Goal: Information Seeking & Learning: Learn about a topic

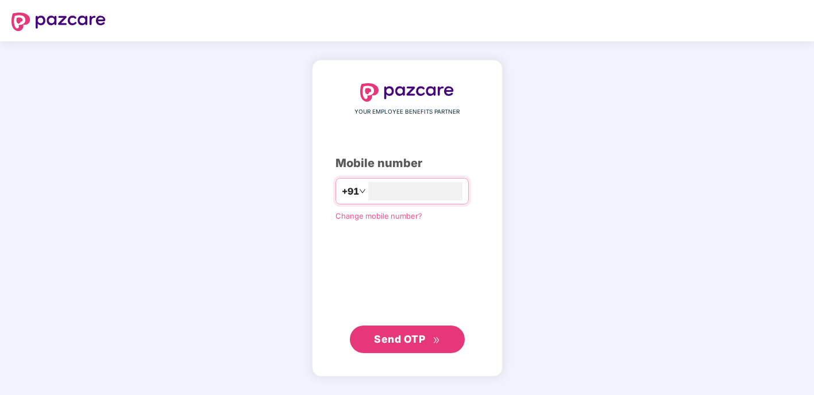
type input "**********"
click at [379, 341] on span "Send OTP" at bounding box center [399, 339] width 51 height 12
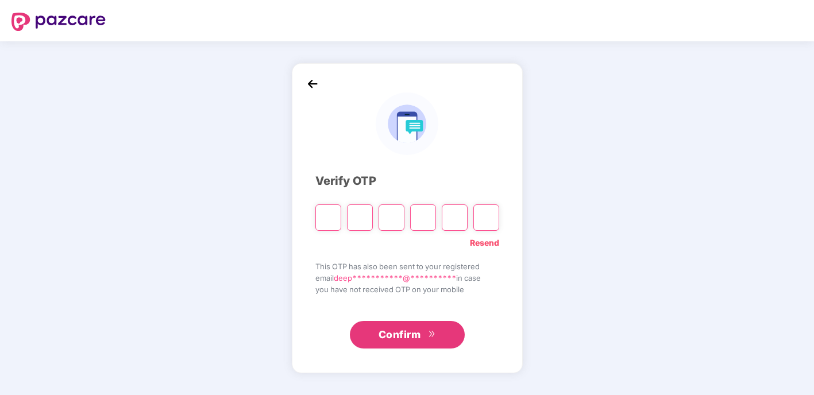
type input "*"
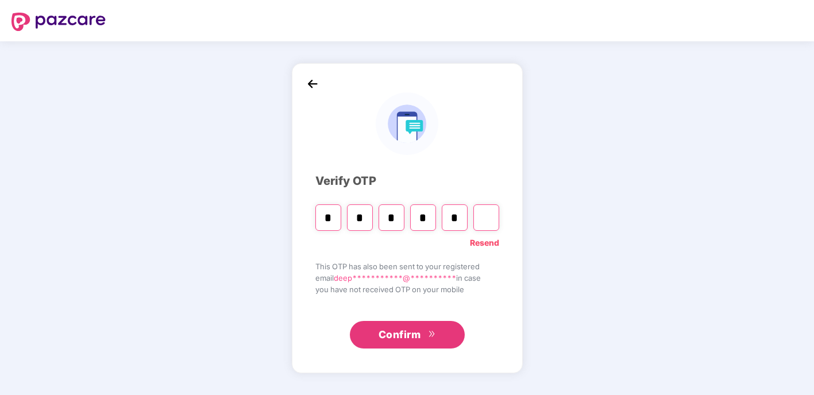
type input "*"
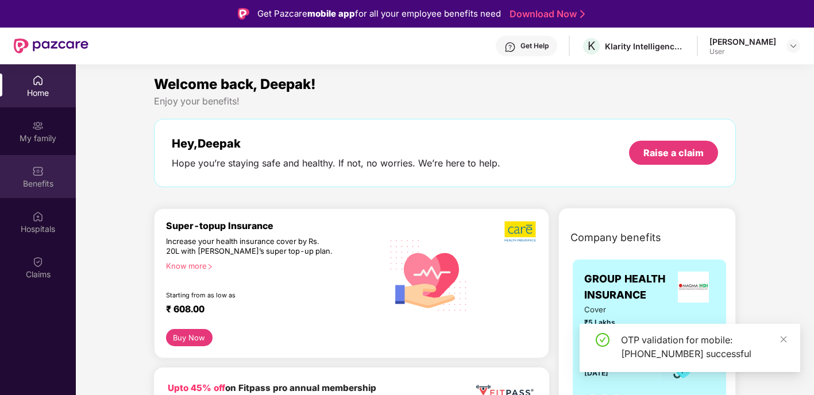
click at [42, 180] on div "Benefits" at bounding box center [38, 183] width 76 height 11
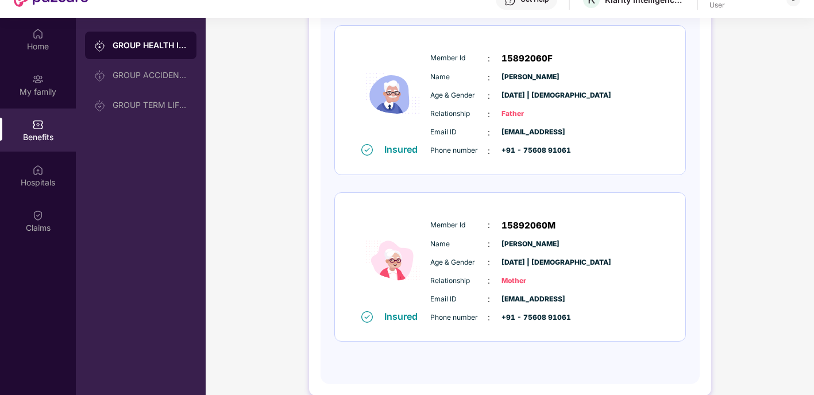
scroll to position [64, 0]
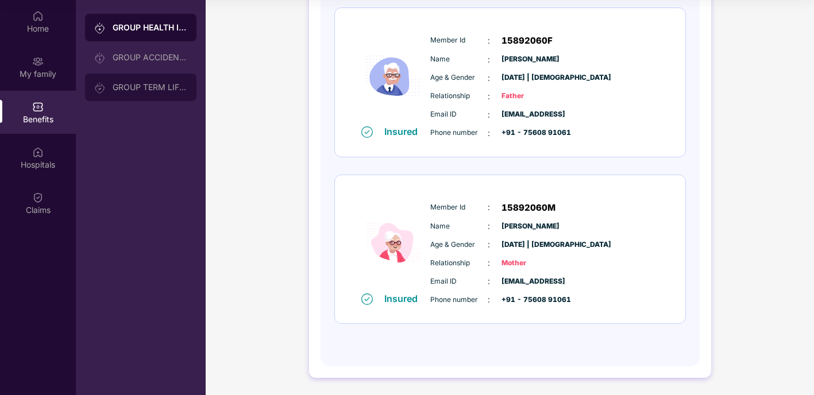
click at [144, 85] on div "GROUP TERM LIFE INSURANCE" at bounding box center [150, 87] width 75 height 9
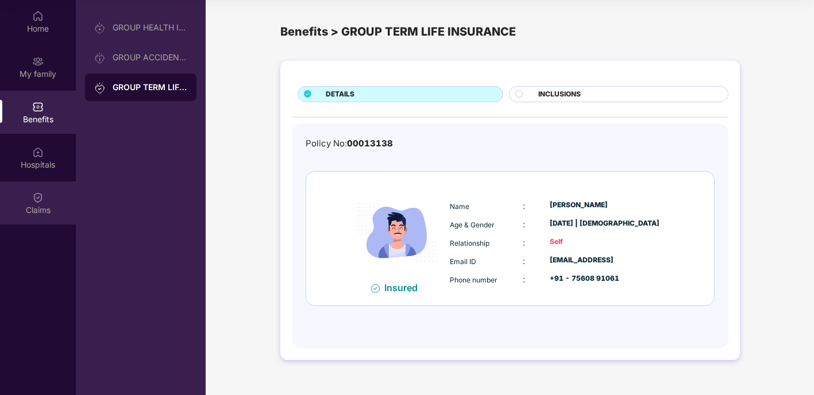
click at [46, 191] on div "Claims" at bounding box center [38, 203] width 76 height 43
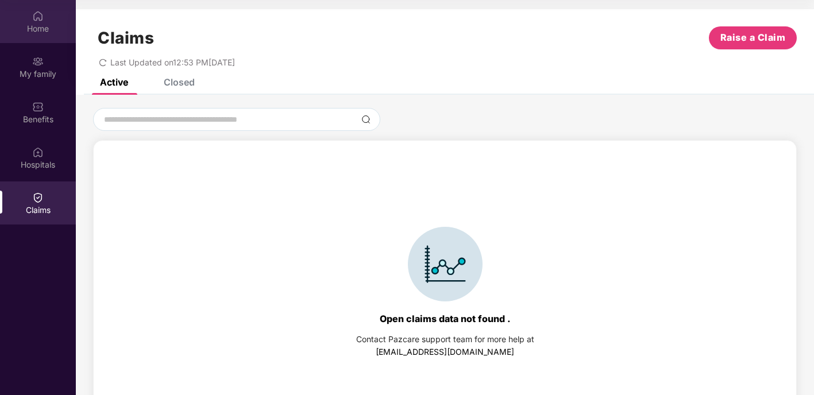
click at [38, 15] on img at bounding box center [37, 15] width 11 height 11
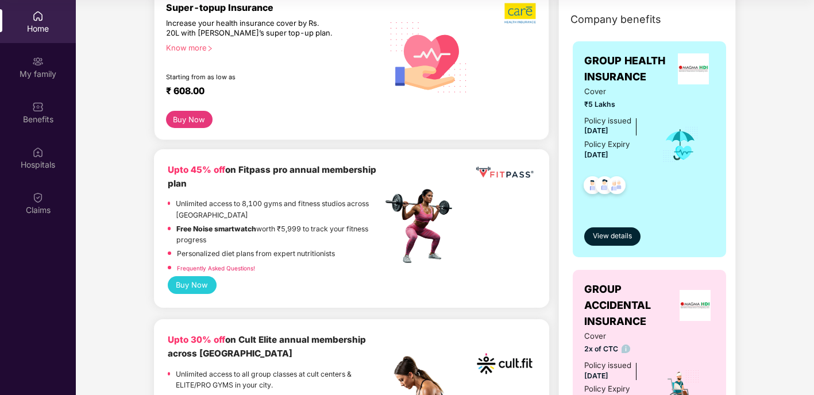
scroll to position [155, 0]
click at [608, 233] on span "View details" at bounding box center [612, 235] width 39 height 11
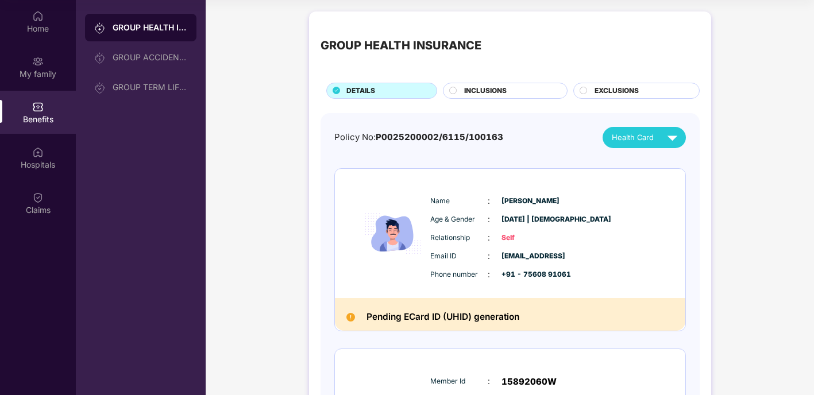
click at [611, 94] on span "EXCLUSIONS" at bounding box center [617, 91] width 44 height 11
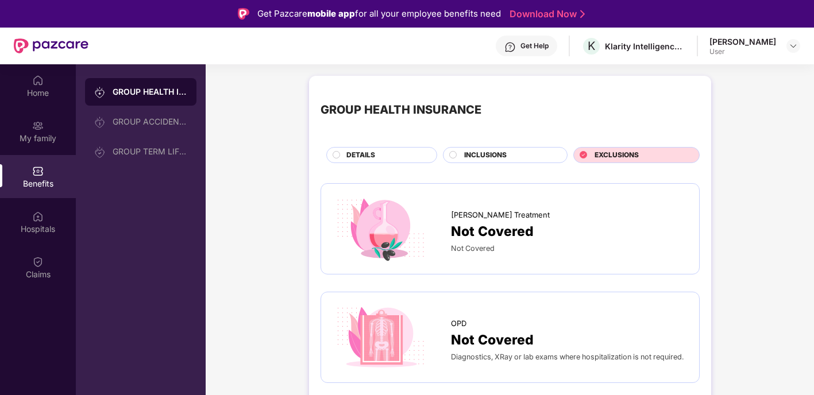
click at [515, 152] on div "INCLUSIONS" at bounding box center [509, 156] width 103 height 13
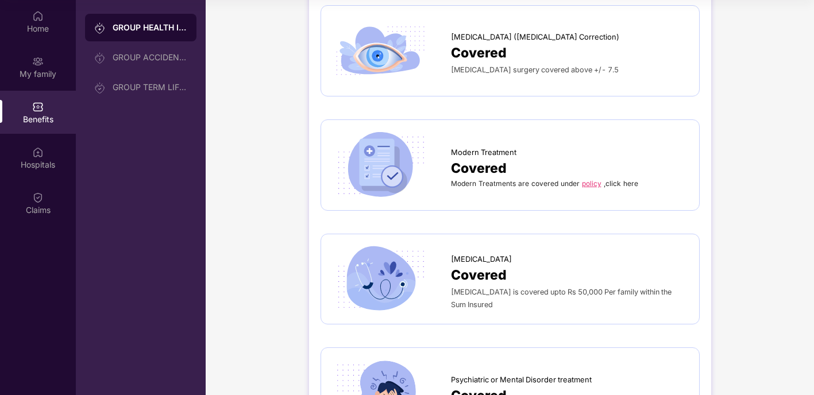
scroll to position [1698, 0]
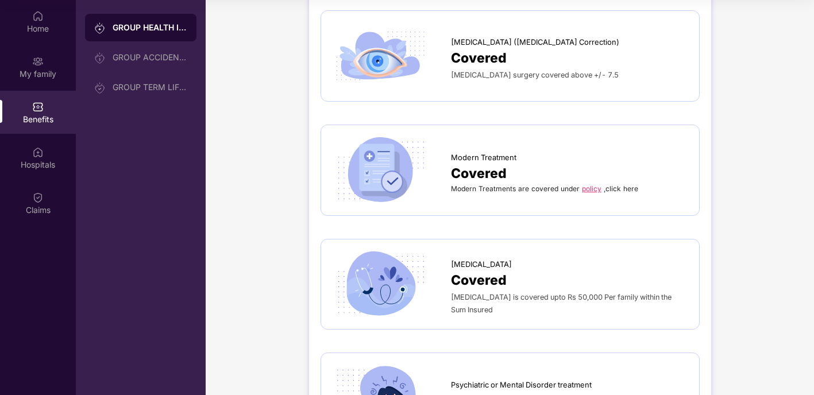
click at [590, 184] on link "policy" at bounding box center [592, 188] width 20 height 9
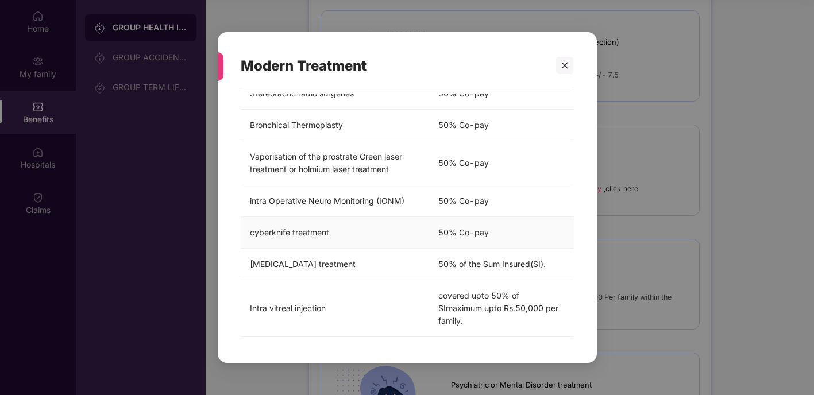
scroll to position [311, 0]
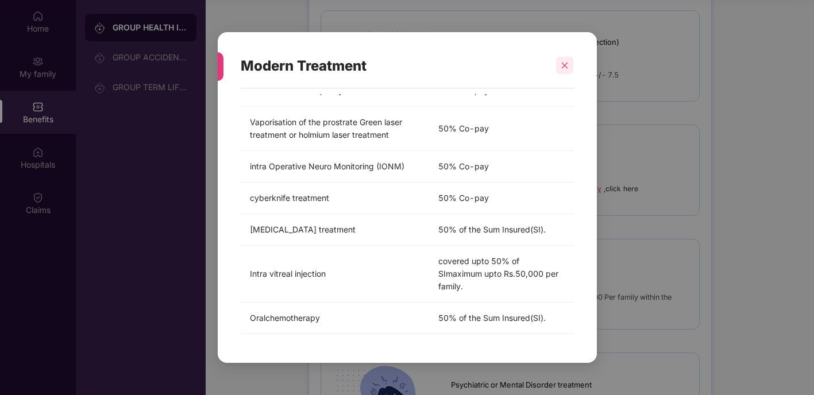
click at [566, 63] on icon "close" at bounding box center [565, 65] width 8 height 8
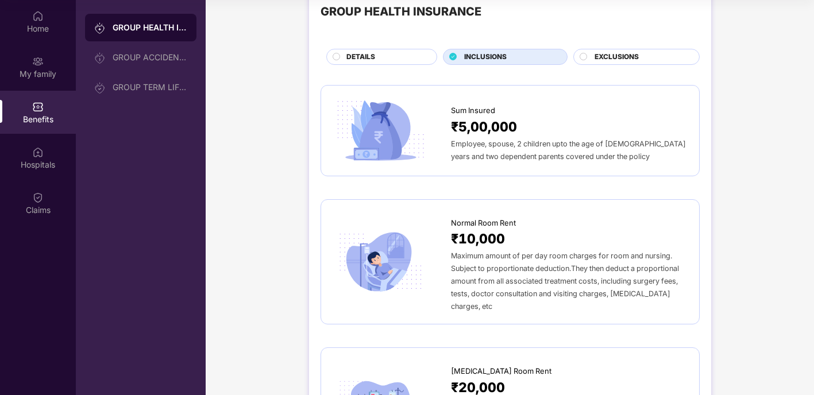
scroll to position [0, 0]
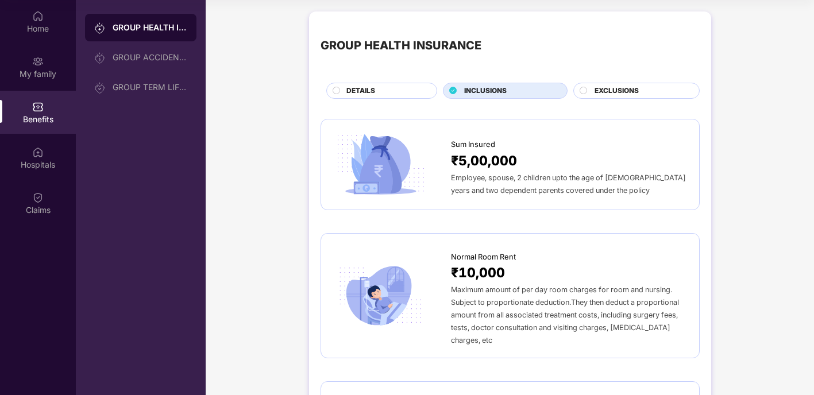
click at [401, 86] on div "DETAILS" at bounding box center [386, 92] width 90 height 13
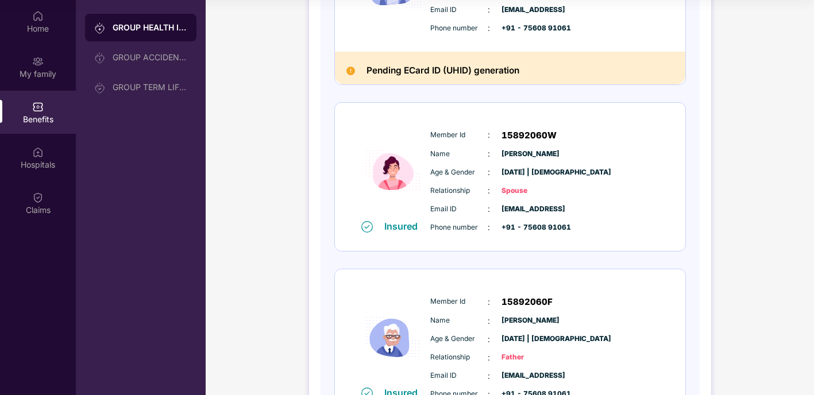
scroll to position [276, 0]
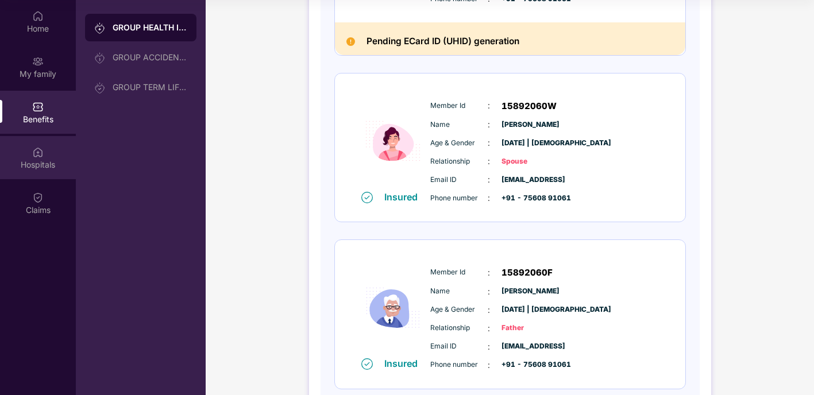
click at [51, 148] on div "Hospitals" at bounding box center [38, 157] width 76 height 43
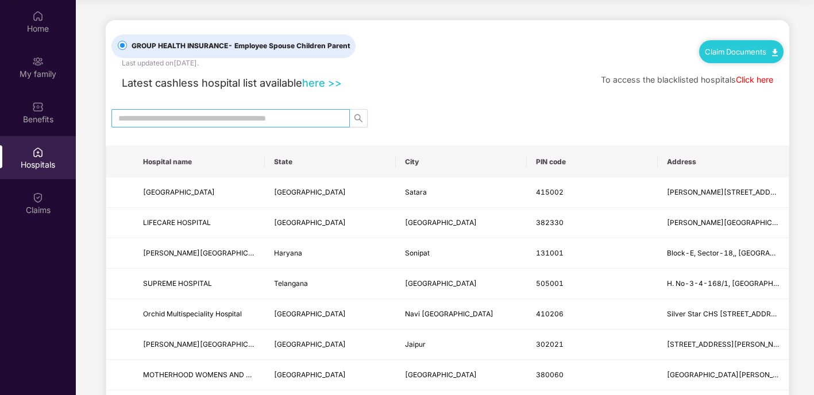
click at [318, 121] on input "text" at bounding box center [225, 118] width 215 height 13
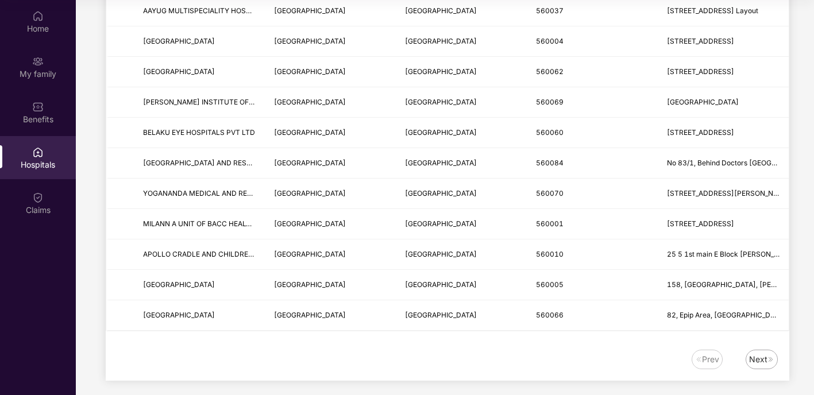
scroll to position [1376, 0]
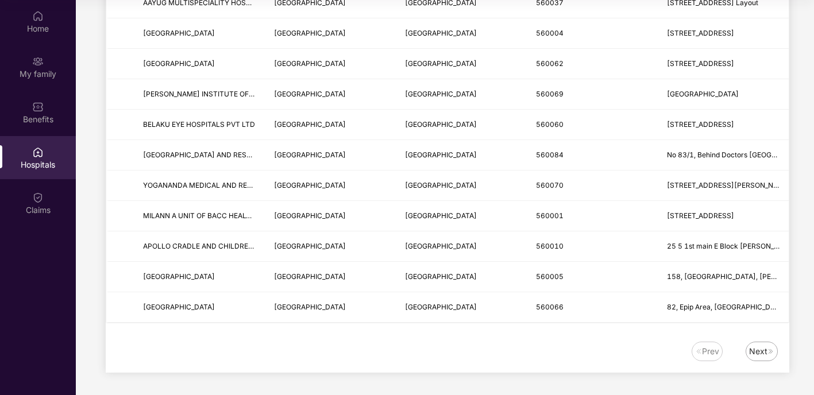
type input "*********"
click at [762, 352] on div "Next" at bounding box center [758, 351] width 18 height 13
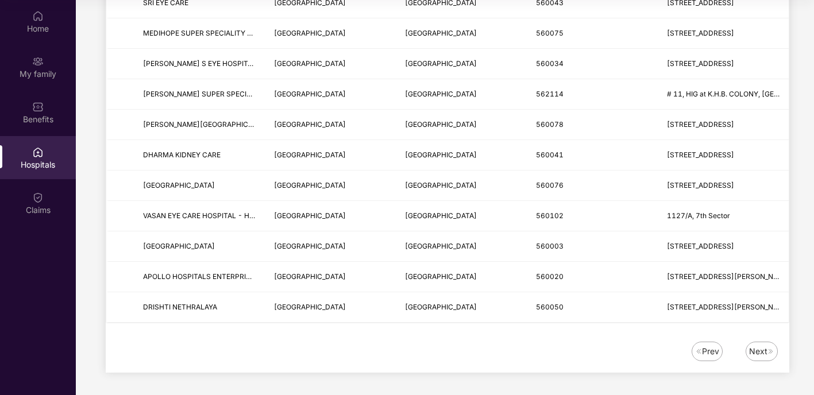
click at [750, 349] on div "Next" at bounding box center [758, 351] width 18 height 13
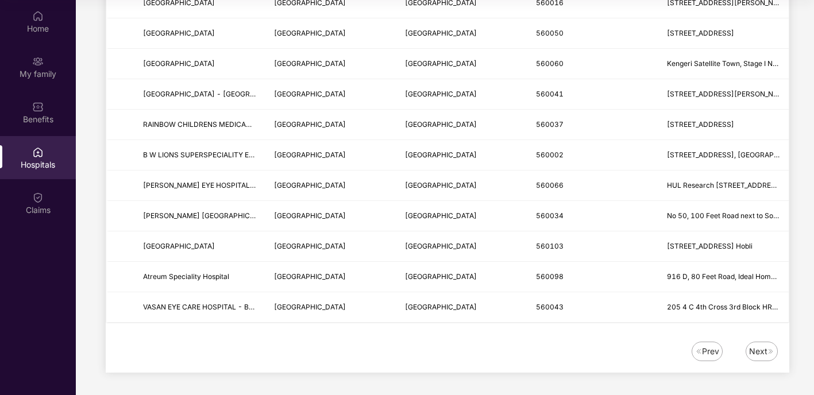
click at [761, 348] on div "Next" at bounding box center [758, 351] width 18 height 13
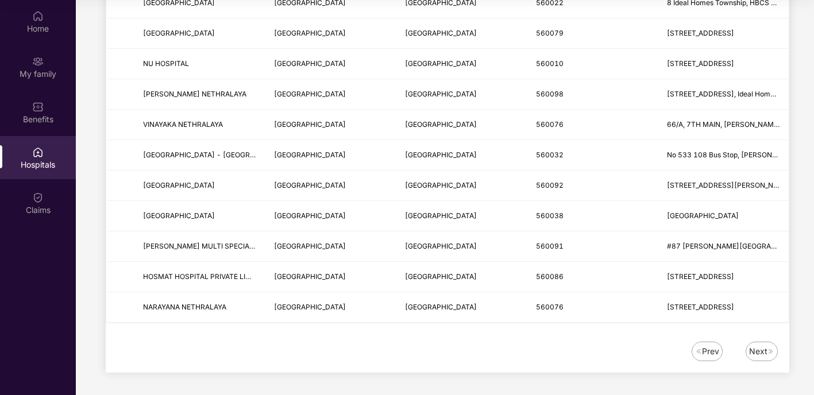
click at [770, 349] on img at bounding box center [770, 351] width 7 height 7
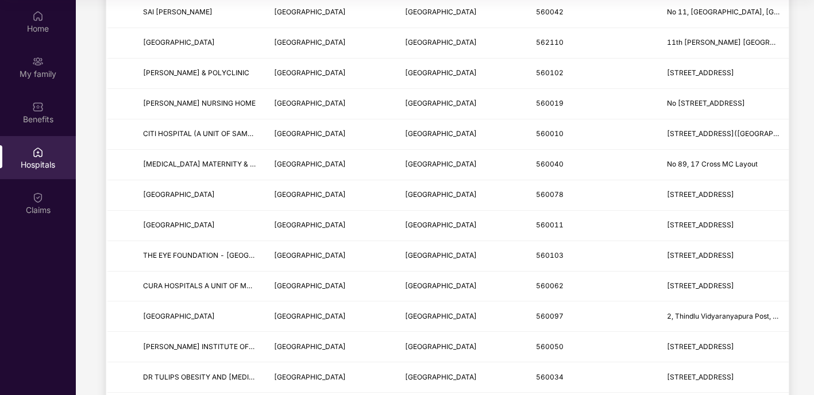
scroll to position [0, 0]
